Goal: Book appointment/travel/reservation

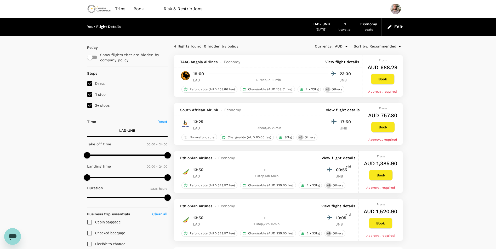
drag, startPoint x: 138, startPoint y: 9, endPoint x: 137, endPoint y: 12, distance: 3.1
click at [138, 9] on span "Book" at bounding box center [139, 9] width 10 height 6
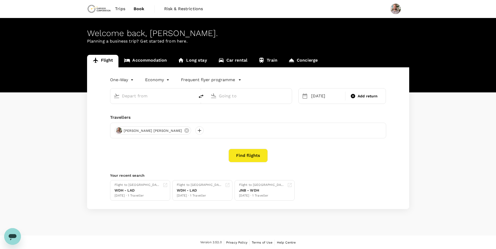
type input "Quatro de Fevereiro (LAD)"
type input "OR Tambo Intl (JNB)"
type input "Quatro de Fevereiro (LAD)"
type input "OR Tambo Intl (JNB)"
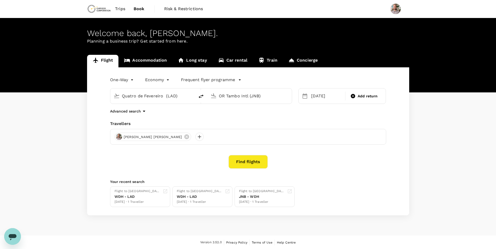
drag, startPoint x: 185, startPoint y: 97, endPoint x: 113, endPoint y: 97, distance: 72.1
click at [113, 97] on div "Quatro de Fevereiro (LAD)" at bounding box center [151, 94] width 80 height 11
click at [153, 119] on p "OR Tambo Intl" at bounding box center [160, 116] width 92 height 5
type input "OR Tambo Intl (JNB)"
click at [234, 95] on input "OR Tambo Intl (JNB)" at bounding box center [250, 96] width 62 height 8
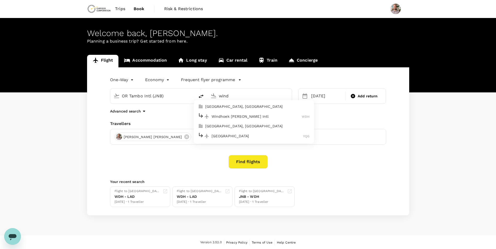
click at [241, 115] on p "Windhoek [PERSON_NAME] Intl" at bounding box center [256, 116] width 90 height 5
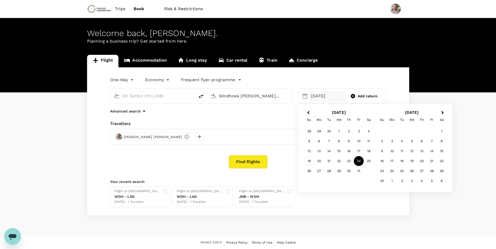
type input "Windhoek [PERSON_NAME] Intl (WDH)"
click at [306, 160] on div "19" at bounding box center [309, 161] width 10 height 10
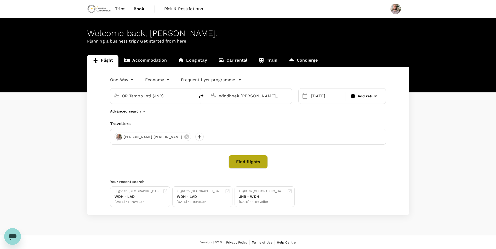
click at [248, 163] on button "Find flights" at bounding box center [247, 162] width 39 height 14
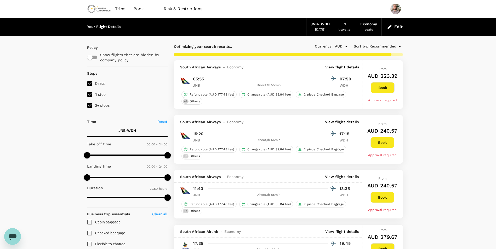
type input "1410"
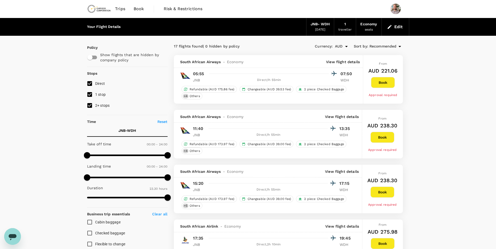
click at [139, 5] on link "Book" at bounding box center [138, 9] width 19 height 18
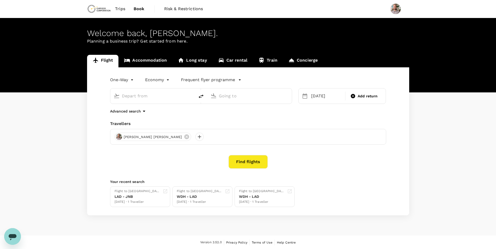
type input "OR Tambo Intl (JNB)"
type input "Windhoek [PERSON_NAME] Intl (WDH)"
click at [147, 62] on link "Accommodation" at bounding box center [145, 61] width 54 height 13
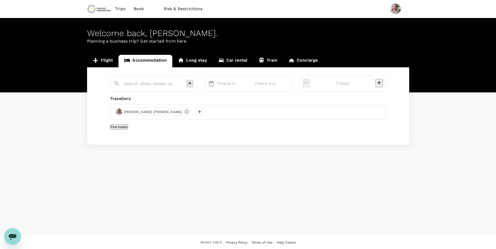
click at [149, 83] on input "text" at bounding box center [151, 84] width 55 height 8
paste input "Otjiwarong"
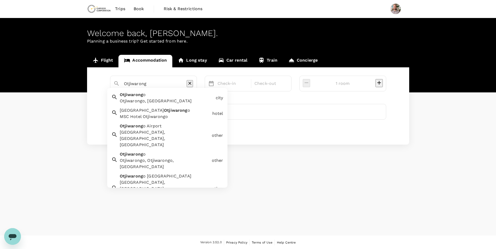
click at [160, 97] on div "Otjiwarong o Otjiwarongo, [GEOGRAPHIC_DATA]" at bounding box center [166, 97] width 96 height 15
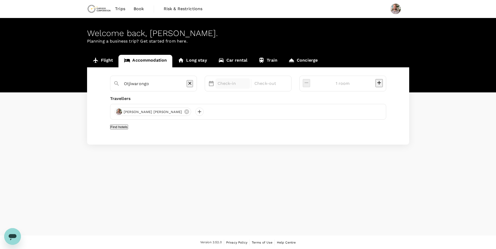
type input "Otjiwarongo"
click at [243, 85] on p "Check-in" at bounding box center [232, 83] width 31 height 6
click at [293, 148] on div "19" at bounding box center [288, 149] width 10 height 10
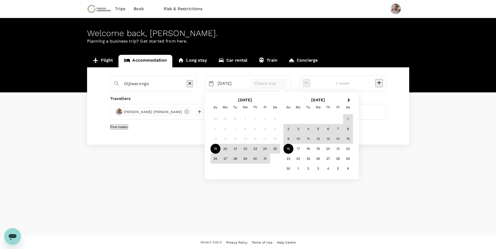
click at [293, 148] on div "16" at bounding box center [288, 149] width 10 height 10
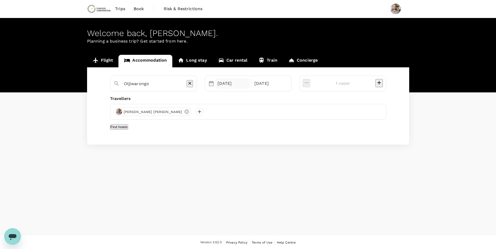
click at [250, 82] on div "[DATE]" at bounding box center [232, 83] width 35 height 10
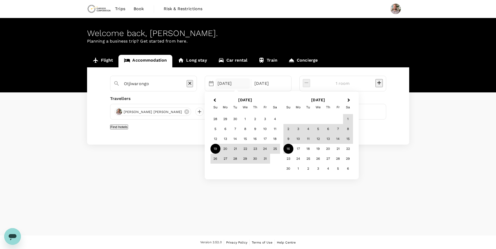
click at [220, 151] on div "19" at bounding box center [215, 149] width 10 height 10
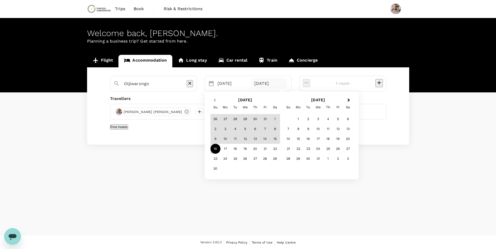
click at [215, 99] on span "Previous Month" at bounding box center [215, 100] width 0 height 6
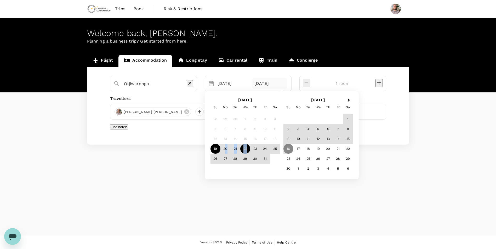
drag, startPoint x: 242, startPoint y: 149, endPoint x: 259, endPoint y: 149, distance: 16.5
click at [259, 149] on div "19 20 21 22 23 24 25" at bounding box center [245, 149] width 70 height 10
drag, startPoint x: 259, startPoint y: 149, endPoint x: 244, endPoint y: 129, distance: 24.7
click at [230, 129] on div "6" at bounding box center [225, 129] width 10 height 10
click at [246, 85] on div "[DATE]" at bounding box center [232, 83] width 35 height 10
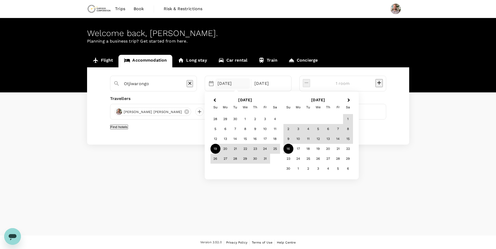
click at [220, 149] on div "19" at bounding box center [215, 149] width 10 height 10
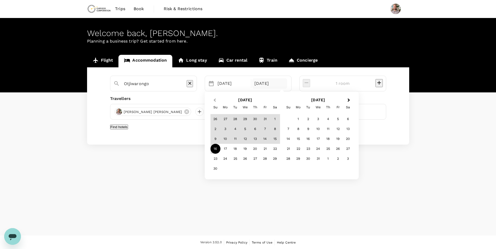
click at [218, 99] on button "Previous Month" at bounding box center [214, 100] width 8 height 8
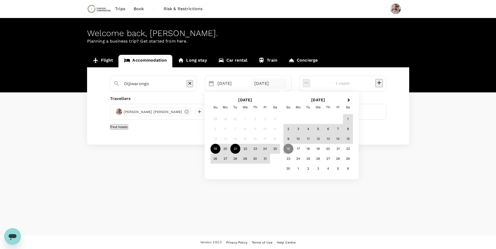
click at [240, 149] on div "21" at bounding box center [235, 149] width 10 height 10
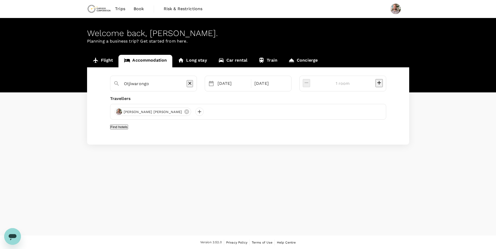
click at [128, 130] on button "Find hotels" at bounding box center [119, 127] width 18 height 5
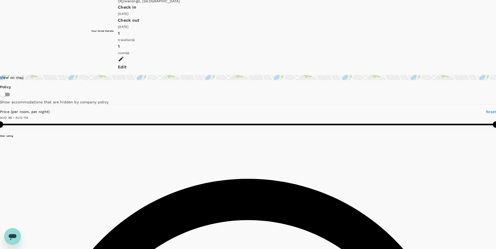
scroll to position [21, 0]
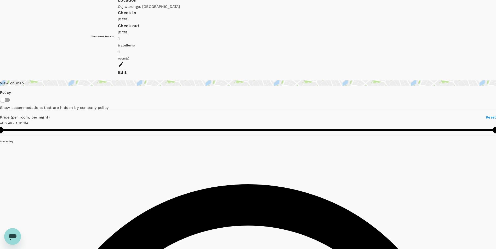
type input "113.31"
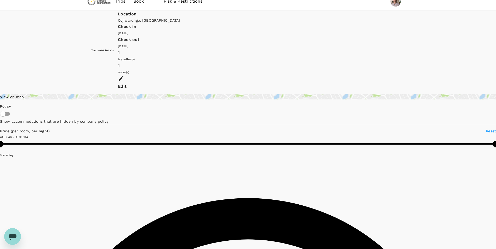
scroll to position [0, 0]
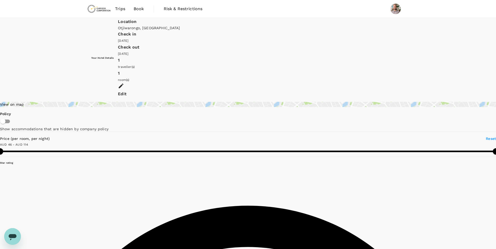
click at [139, 9] on span "Book" at bounding box center [139, 9] width 10 height 6
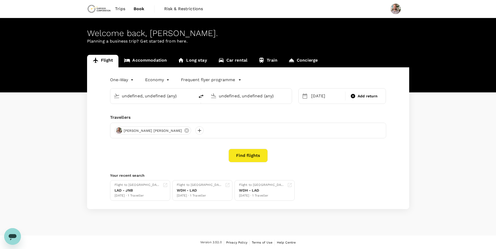
type input "OR Tambo Intl (JNB)"
type input "Windhoek [PERSON_NAME] Intl (WDH)"
click at [144, 60] on link "Accommodation" at bounding box center [145, 61] width 54 height 13
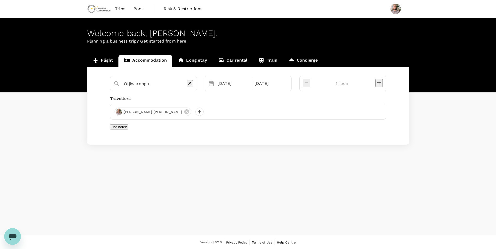
click at [150, 84] on input "Otjiwarongo" at bounding box center [151, 84] width 55 height 8
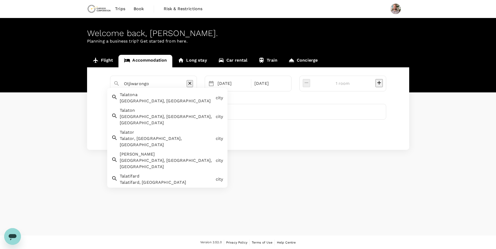
drag, startPoint x: 168, startPoint y: 85, endPoint x: 114, endPoint y: 82, distance: 54.4
click at [114, 82] on div "Otjiwarongo" at bounding box center [151, 82] width 84 height 14
click at [149, 97] on div "Talatona Talatona, [GEOGRAPHIC_DATA]" at bounding box center [166, 97] width 96 height 15
type input "Talatona"
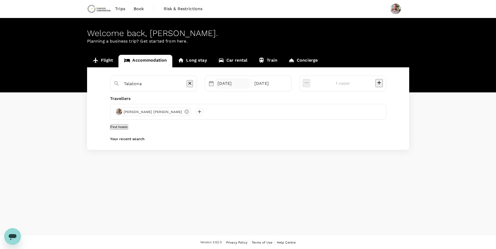
click at [244, 84] on div "[DATE]" at bounding box center [232, 83] width 35 height 10
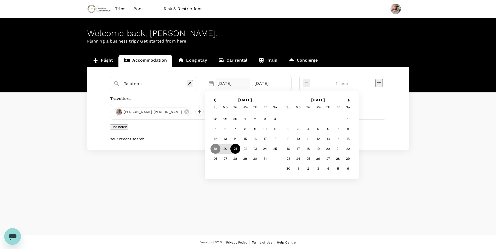
click at [240, 148] on div "21" at bounding box center [235, 149] width 10 height 10
click at [260, 148] on div "23" at bounding box center [255, 149] width 10 height 10
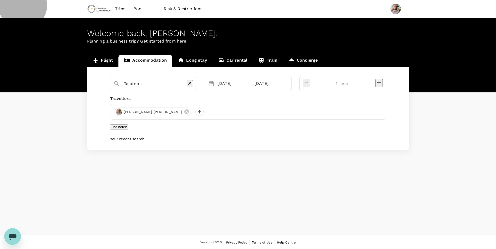
click at [128, 130] on button "Find hotels" at bounding box center [119, 127] width 18 height 5
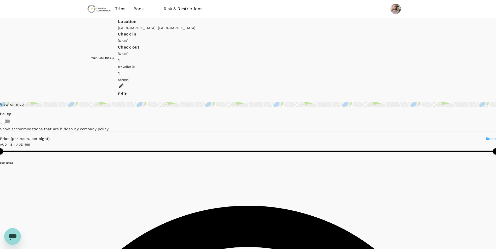
type input "497.75"
drag, startPoint x: 138, startPoint y: 9, endPoint x: 139, endPoint y: 12, distance: 3.4
click at [138, 9] on span "Book" at bounding box center [139, 9] width 10 height 6
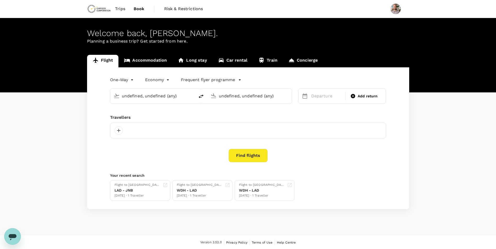
type input "OR Tambo Intl (JNB)"
type input "Windhoek [PERSON_NAME] Intl (WDH)"
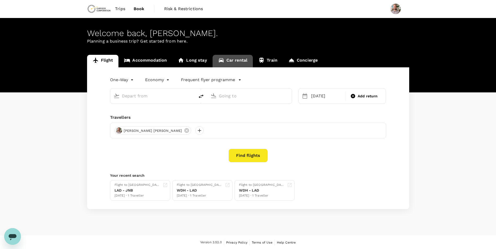
click at [229, 60] on link "Car rental" at bounding box center [232, 61] width 41 height 13
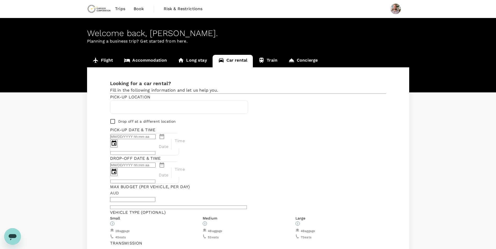
type input "27"
type input "663742680"
click at [173, 111] on input "text" at bounding box center [178, 107] width 131 height 8
type input "wi"
type input "[EMAIL_ADDRESS][PERSON_NAME][DOMAIN_NAME]"
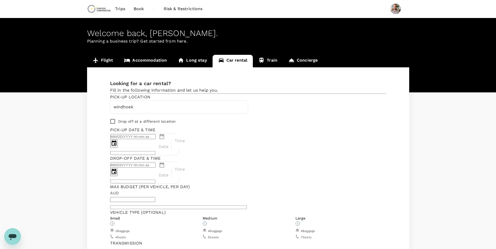
type input "windhoek"
click at [237, 141] on div "Looking for a car rental? Fill in the following information and let us help you…" at bounding box center [248, 175] width 276 height 191
click at [169, 130] on div "Date" at bounding box center [163, 140] width 12 height 20
click at [251, 145] on icon "Next month" at bounding box center [251, 145] width 0 height 0
click at [255, 172] on button "19" at bounding box center [252, 169] width 5 height 5
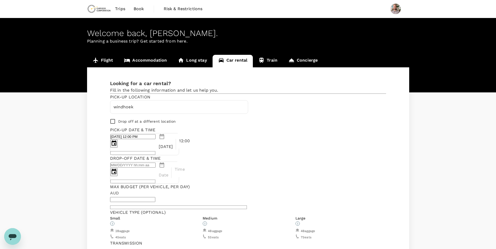
scroll to position [11, 0]
click at [190, 138] on p "12:00" at bounding box center [184, 141] width 11 height 6
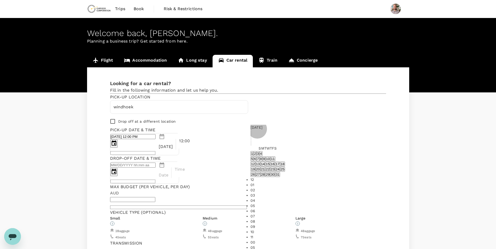
click at [285, 188] on li "02" at bounding box center [267, 190] width 34 height 5
type input "[DATE] 02:00 PM"
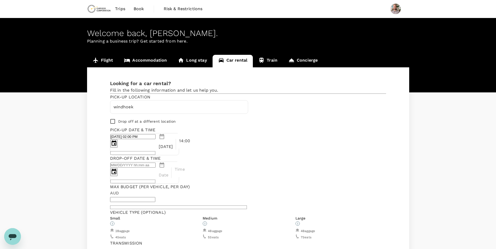
click at [169, 172] on p "Date" at bounding box center [164, 175] width 10 height 6
click at [335, 172] on button "21" at bounding box center [332, 169] width 5 height 5
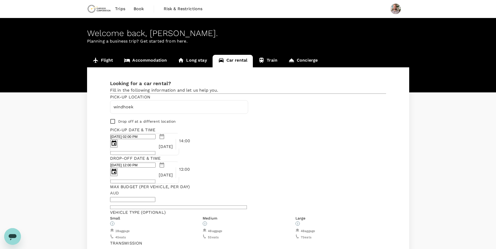
click at [190, 166] on p "12:00" at bounding box center [184, 169] width 11 height 6
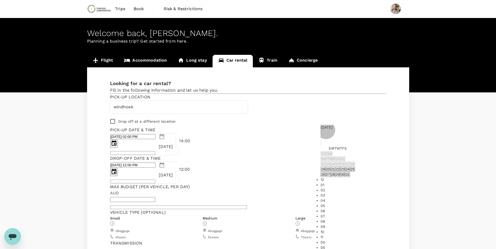
click at [355, 193] on li "03" at bounding box center [337, 195] width 34 height 5
type input "[DATE] 03:00 PM"
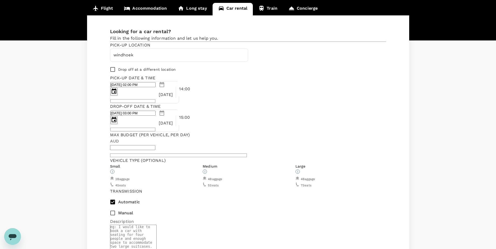
scroll to position [52, 0]
click at [203, 176] on div "4 Baggage 5 Seats" at bounding box center [248, 182] width 91 height 13
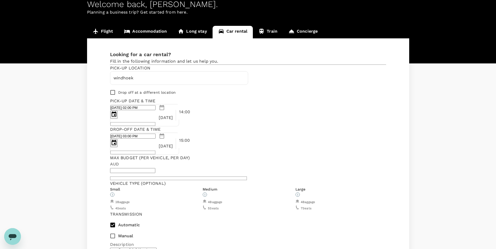
scroll to position [7, 0]
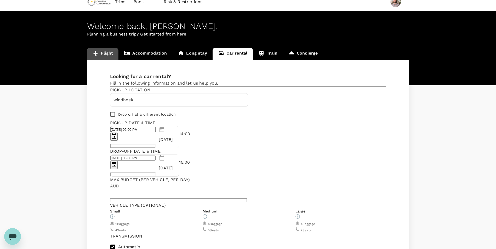
click at [108, 54] on link "Flight" at bounding box center [103, 54] width 32 height 13
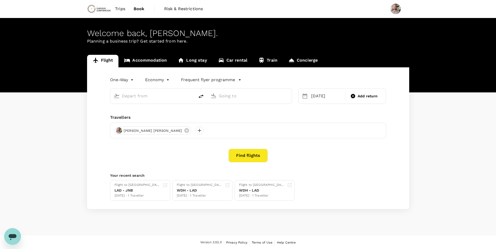
type input "OR Tambo Intl (JNB)"
type input "Windhoek [PERSON_NAME] Intl (WDH)"
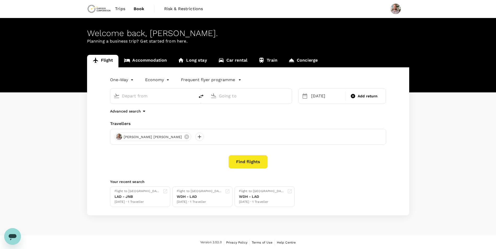
type input "OR Tambo Intl (JNB)"
type input "Windhoek [PERSON_NAME] Intl (WDH)"
